Goal: Information Seeking & Learning: Learn about a topic

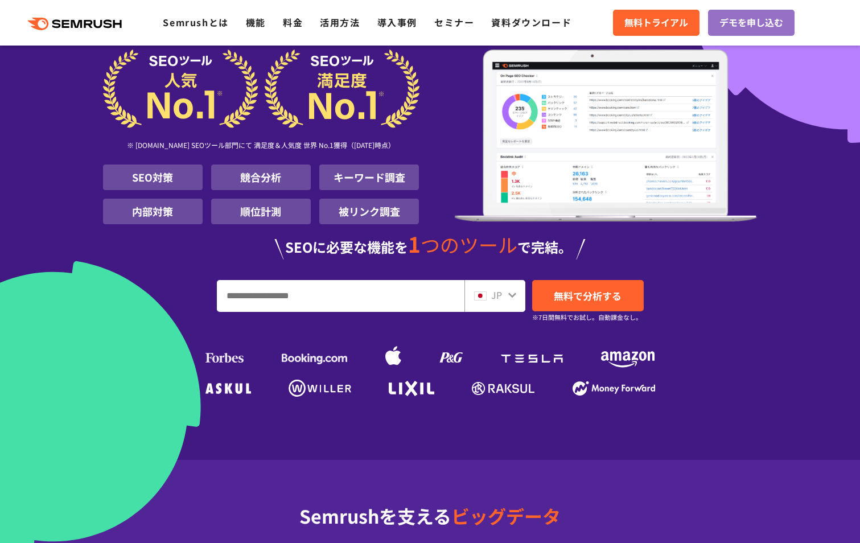
scroll to position [114, 0]
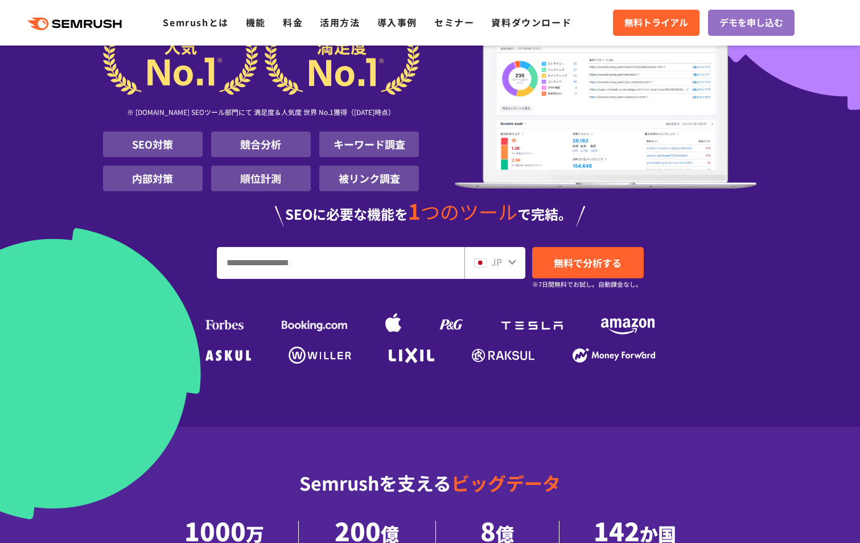
click at [348, 258] on input "URL、キーワードを入力してください" at bounding box center [340, 263] width 246 height 31
type input "*****"
click at [605, 251] on link "無料で分析する" at bounding box center [588, 262] width 112 height 31
